Goal: Transaction & Acquisition: Purchase product/service

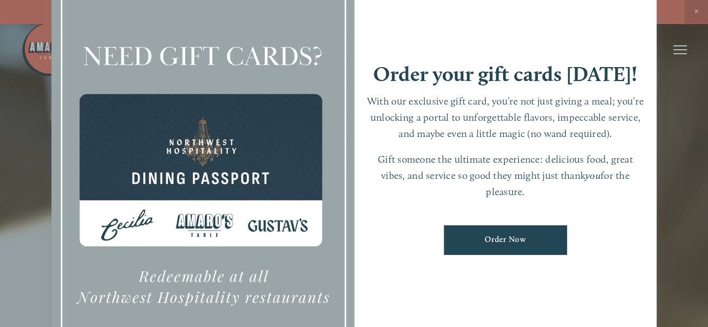
click at [503, 237] on link "Order Now" at bounding box center [505, 241] width 123 height 30
click at [694, 93] on div at bounding box center [354, 163] width 708 height 327
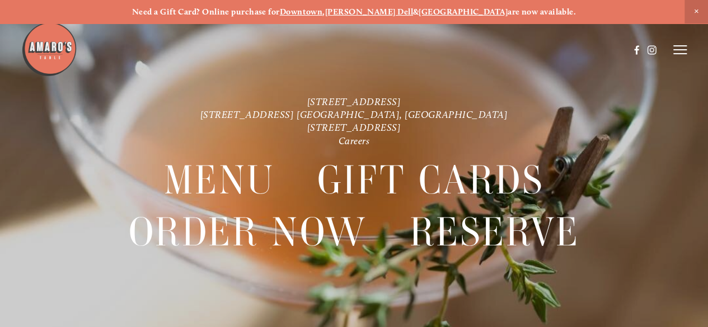
click at [677, 52] on icon at bounding box center [679, 50] width 13 height 10
click at [514, 52] on span "Order Now" at bounding box center [523, 50] width 40 height 10
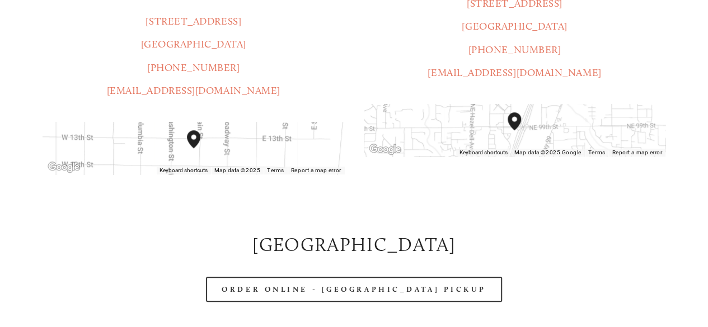
scroll to position [359, 0]
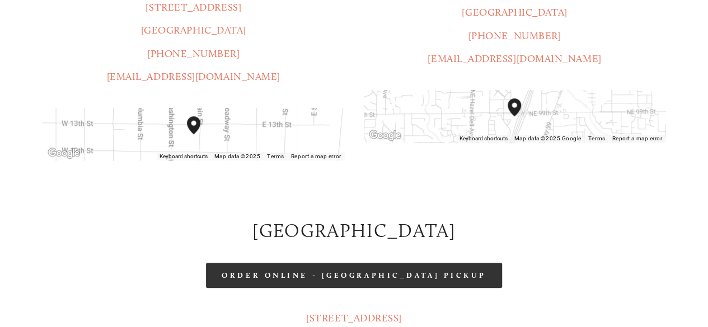
click at [365, 263] on link "Order Online - [GEOGRAPHIC_DATA] Pickup" at bounding box center [354, 275] width 296 height 25
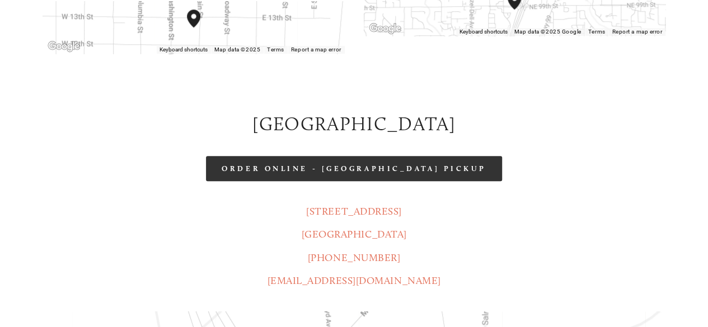
scroll to position [504, 0]
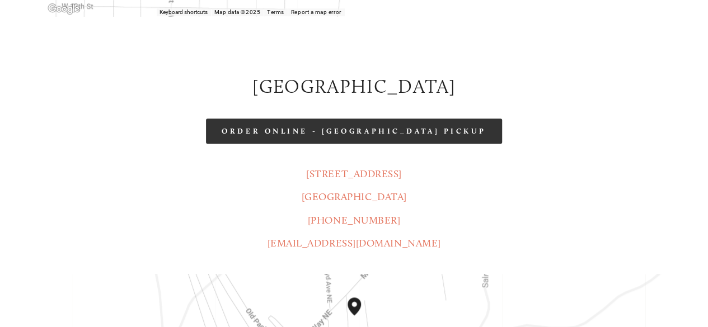
click at [346, 119] on link "Order Online - [GEOGRAPHIC_DATA] Pickup" at bounding box center [354, 131] width 296 height 25
click at [354, 119] on link "Order Online - [GEOGRAPHIC_DATA] Pickup" at bounding box center [354, 131] width 296 height 25
